Goal: Task Accomplishment & Management: Manage account settings

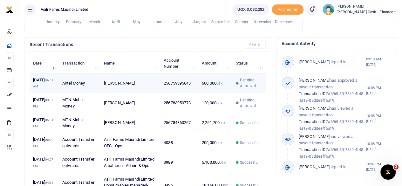
scroll to position [5, 5]
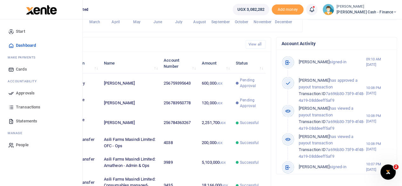
click at [27, 93] on span "Approvals" at bounding box center [25, 93] width 19 height 6
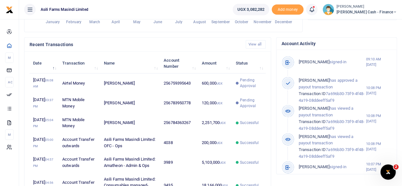
click at [206, 6] on ul "Asili Farms Masindi Limited" at bounding box center [123, 9] width 209 height 19
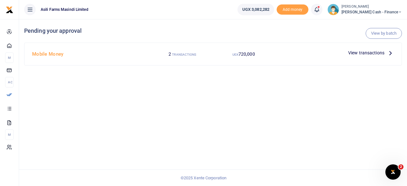
click at [389, 52] on icon at bounding box center [390, 52] width 7 height 7
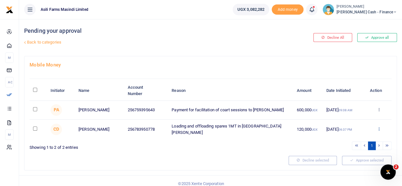
click at [379, 128] on icon at bounding box center [379, 129] width 4 height 4
click at [350, 168] on link "Details" at bounding box center [355, 168] width 50 height 9
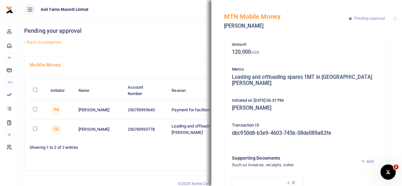
scroll to position [82, 0]
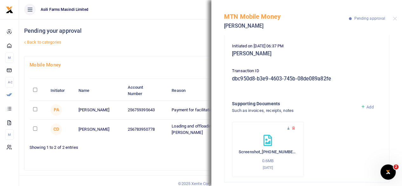
click at [288, 126] on icon at bounding box center [288, 128] width 4 height 4
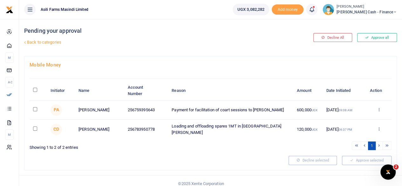
click at [34, 128] on input "checkbox" at bounding box center [35, 129] width 4 height 4
checkbox input "true"
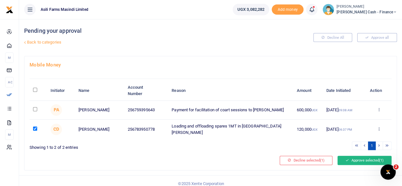
click at [362, 159] on button "Approve selected (1)" at bounding box center [365, 160] width 54 height 9
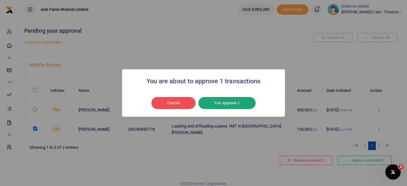
click at [233, 100] on button "Yes approve 1" at bounding box center [226, 103] width 57 height 12
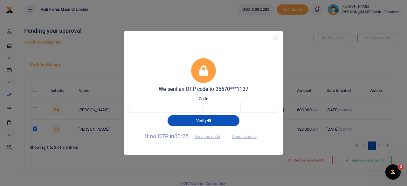
click at [162, 101] on div "Code" at bounding box center [203, 104] width 149 height 17
click at [158, 105] on input "text" at bounding box center [147, 107] width 37 height 11
click at [251, 137] on button "Send to email" at bounding box center [244, 136] width 35 height 11
